Goal: Task Accomplishment & Management: Use online tool/utility

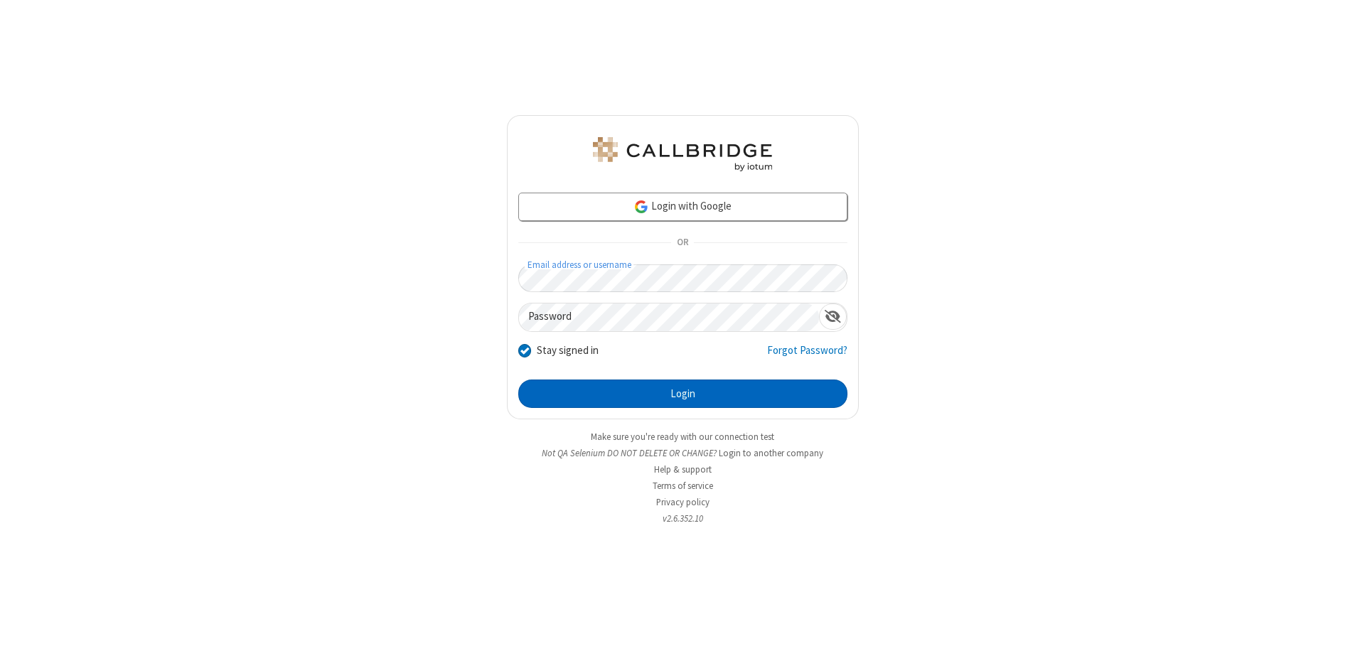
click at [683, 394] on button "Login" at bounding box center [682, 394] width 329 height 28
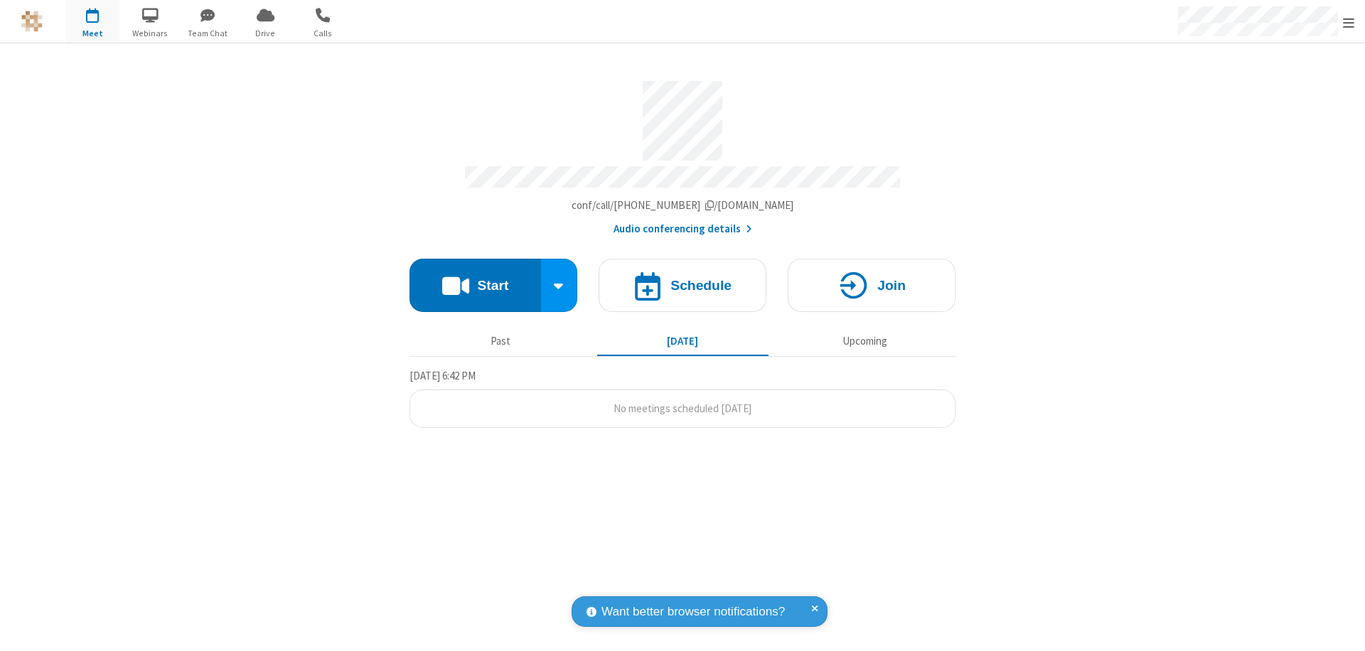
click at [475, 279] on button "Start" at bounding box center [476, 285] width 132 height 53
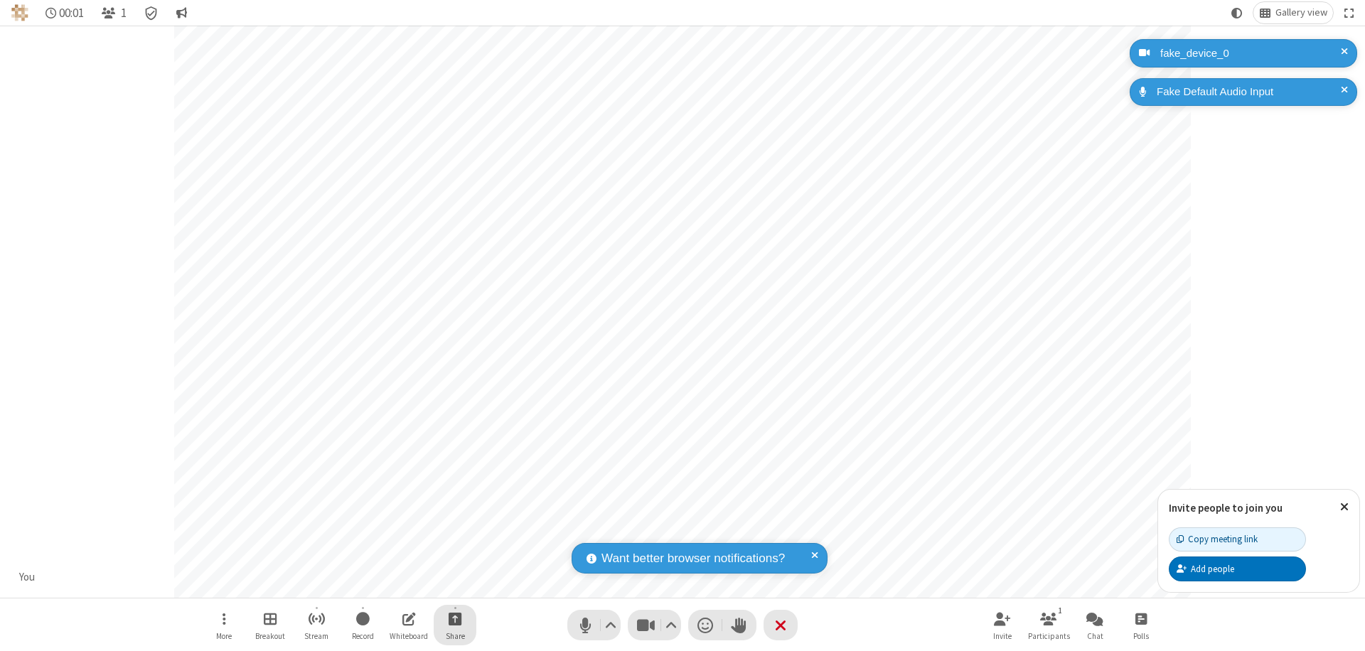
click at [455, 619] on span "Start sharing" at bounding box center [456, 619] width 14 height 18
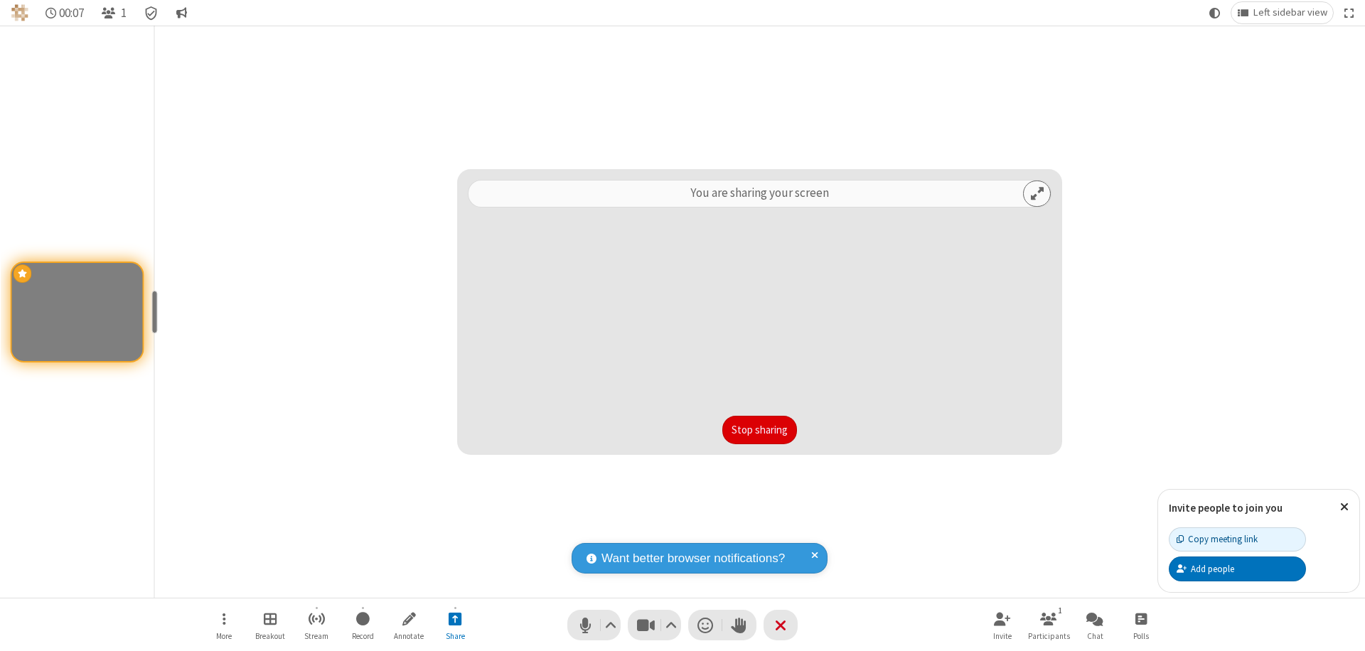
click at [759, 430] on button "Stop sharing" at bounding box center [759, 430] width 75 height 28
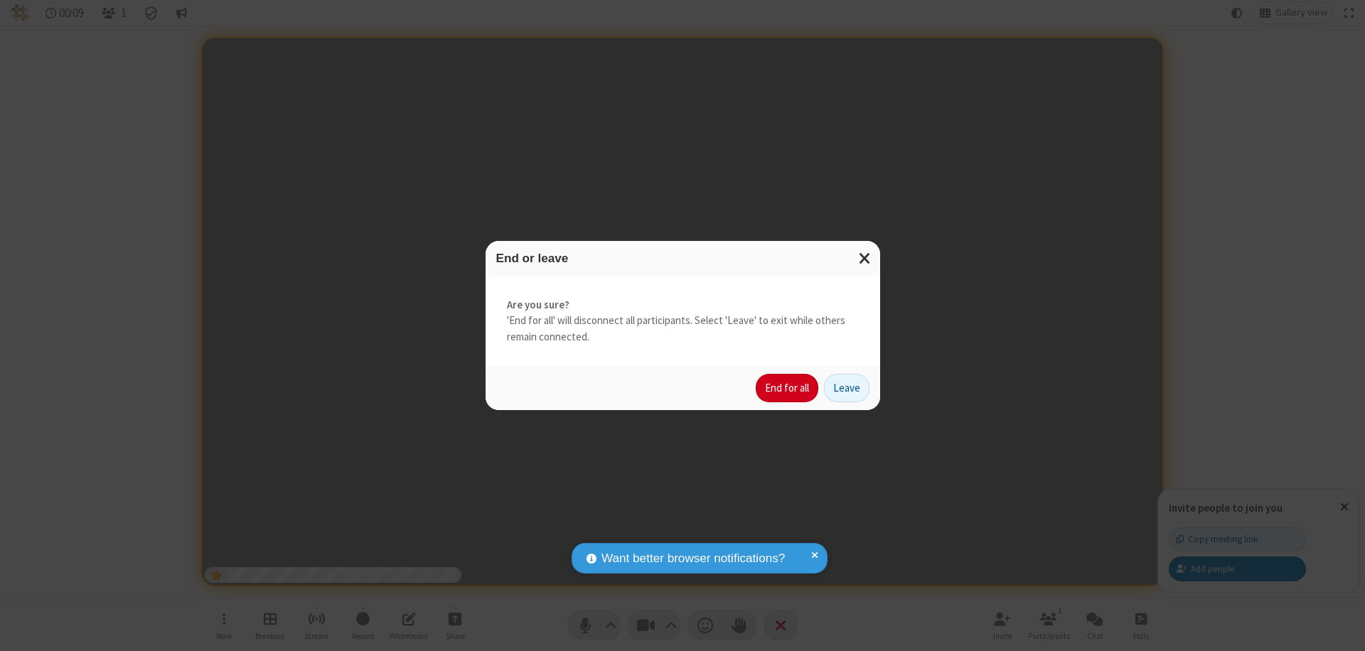
click at [788, 388] on button "End for all" at bounding box center [787, 388] width 63 height 28
